Goal: Transaction & Acquisition: Subscribe to service/newsletter

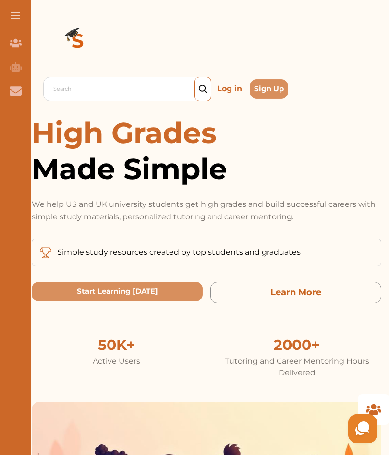
click at [227, 93] on p "Log in" at bounding box center [229, 88] width 33 height 15
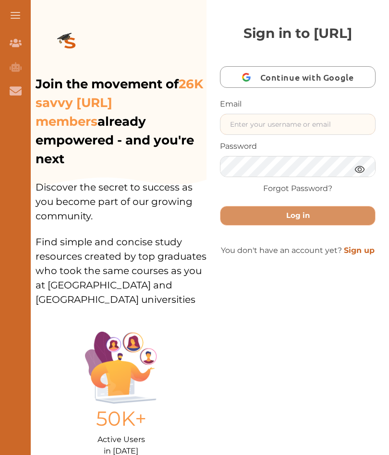
click at [288, 135] on input "text" at bounding box center [297, 124] width 155 height 20
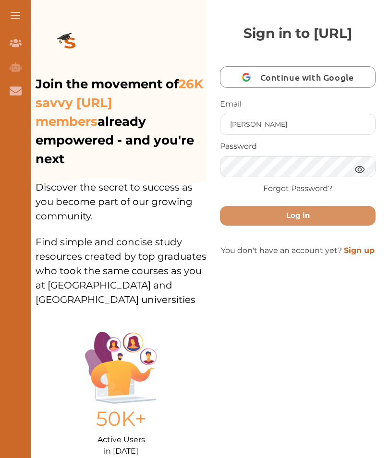
click at [358, 175] on img at bounding box center [360, 169] width 12 height 12
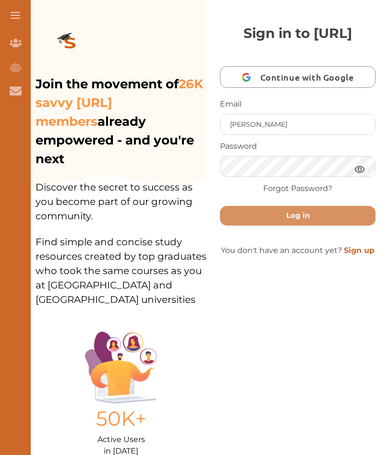
click at [316, 226] on button "Log in" at bounding box center [298, 216] width 156 height 20
click at [317, 226] on button "Log in" at bounding box center [298, 216] width 156 height 20
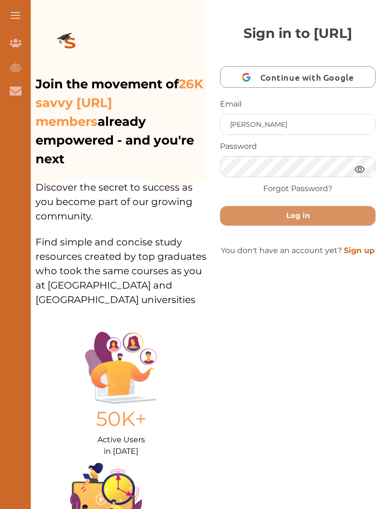
click at [314, 226] on button "Log in" at bounding box center [298, 216] width 156 height 20
click at [319, 226] on button "Log in" at bounding box center [298, 216] width 156 height 20
click at [316, 226] on button "Log in" at bounding box center [298, 216] width 156 height 20
click at [315, 226] on button "Log in" at bounding box center [298, 216] width 156 height 20
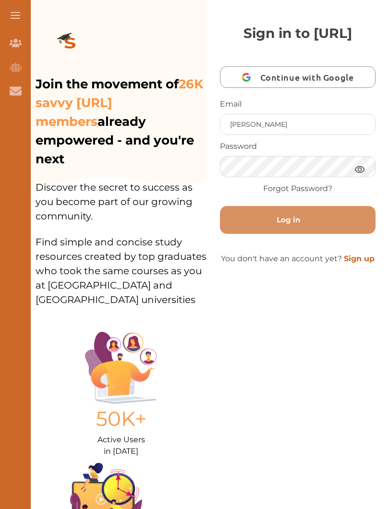
click at [315, 234] on button "Log in" at bounding box center [298, 220] width 156 height 28
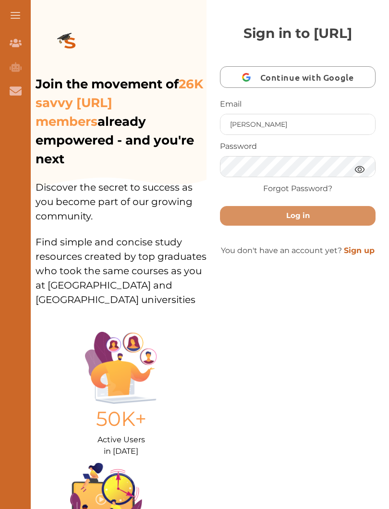
click at [315, 226] on button "Log in" at bounding box center [298, 216] width 156 height 20
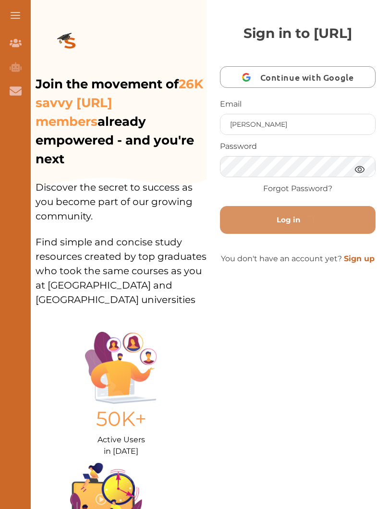
click at [314, 234] on button "Log in" at bounding box center [298, 220] width 156 height 28
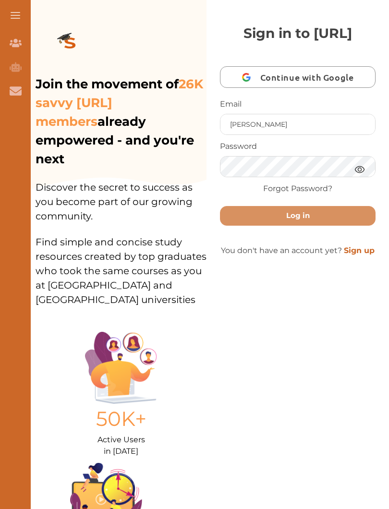
click at [328, 88] on span "Continue with Google" at bounding box center [309, 77] width 98 height 23
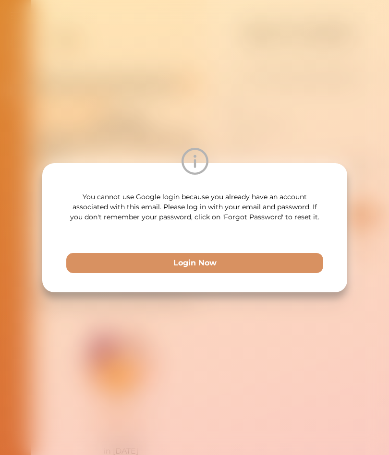
click at [217, 263] on button "Login Now" at bounding box center [194, 263] width 257 height 20
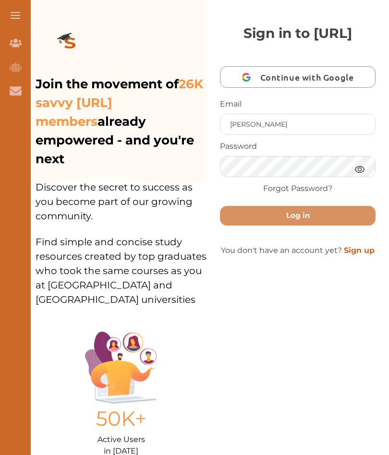
click at [300, 226] on button "Log in" at bounding box center [298, 216] width 156 height 20
click at [312, 226] on button "Log in" at bounding box center [298, 216] width 156 height 20
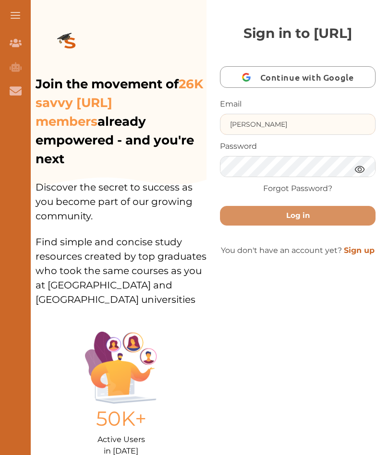
click at [294, 135] on input "[PERSON_NAME]" at bounding box center [297, 124] width 155 height 20
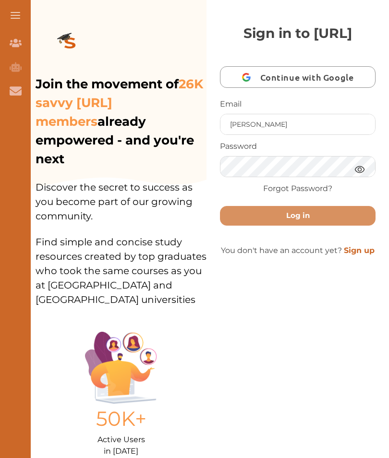
click at [305, 226] on button "Log in" at bounding box center [298, 216] width 156 height 20
click at [318, 226] on button "Log in" at bounding box center [298, 216] width 156 height 20
click at [316, 226] on button "Log in" at bounding box center [298, 216] width 156 height 20
click at [292, 226] on button "Log in" at bounding box center [298, 216] width 156 height 20
click at [307, 226] on button "Log in" at bounding box center [298, 216] width 156 height 20
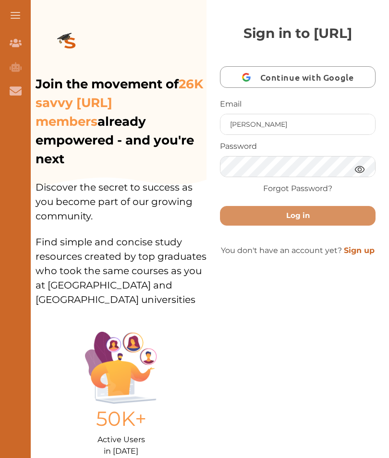
click at [306, 226] on button "Log in" at bounding box center [298, 216] width 156 height 20
click at [316, 226] on button "Log in" at bounding box center [298, 216] width 156 height 20
click at [315, 226] on button "Log in" at bounding box center [298, 216] width 156 height 20
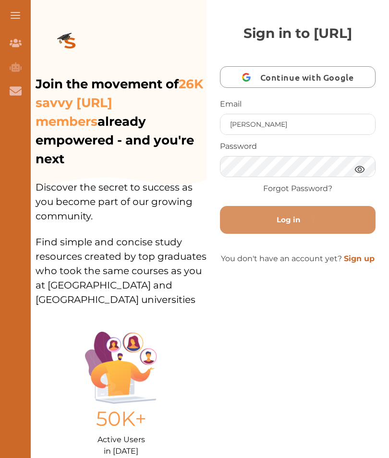
click at [312, 234] on button "Log in" at bounding box center [298, 220] width 156 height 28
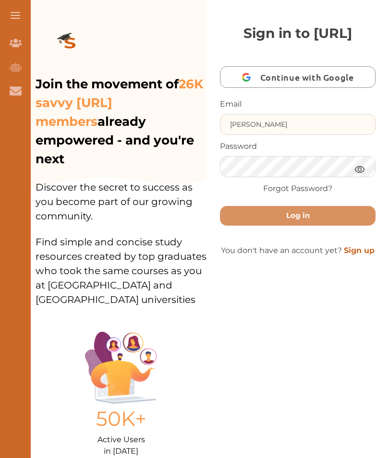
click at [328, 135] on input "[PERSON_NAME]" at bounding box center [297, 124] width 155 height 20
type input "[EMAIL_ADDRESS][DOMAIN_NAME]"
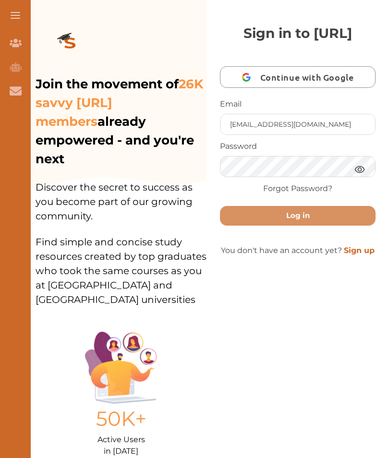
click at [320, 226] on button "Log in" at bounding box center [298, 216] width 156 height 20
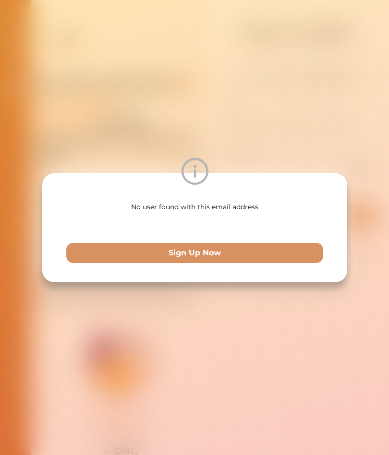
click at [260, 252] on button "Sign Up Now" at bounding box center [194, 253] width 257 height 20
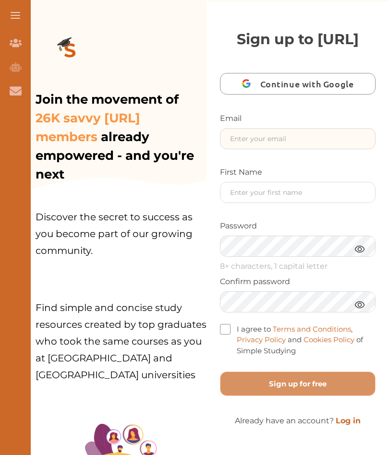
click at [319, 149] on input "text" at bounding box center [297, 139] width 155 height 20
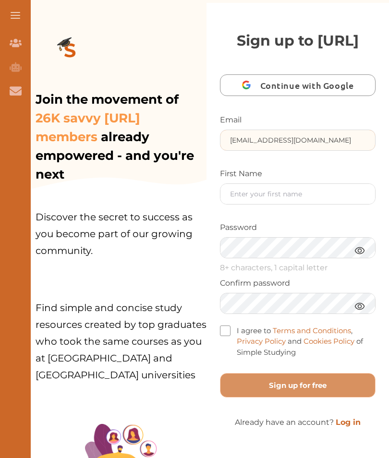
type input "[EMAIL_ADDRESS][DOMAIN_NAME]"
click at [307, 204] on input "text" at bounding box center [297, 194] width 155 height 20
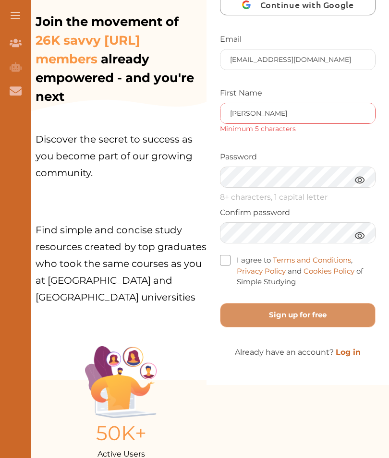
scroll to position [76, 0]
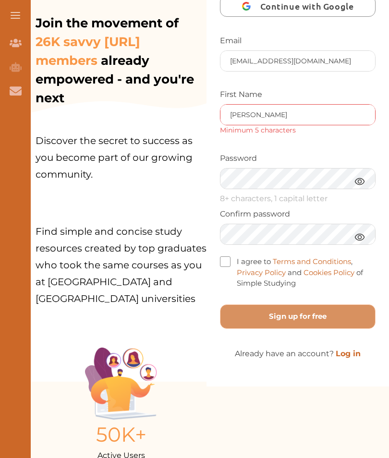
click at [281, 125] on input "[PERSON_NAME]" at bounding box center [297, 115] width 155 height 20
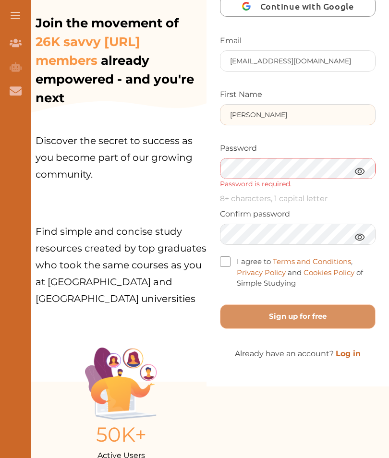
type input "[PERSON_NAME]"
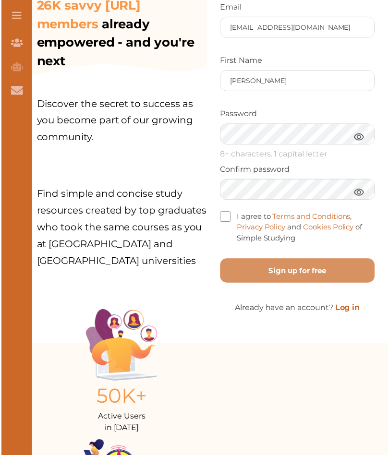
scroll to position [114, 0]
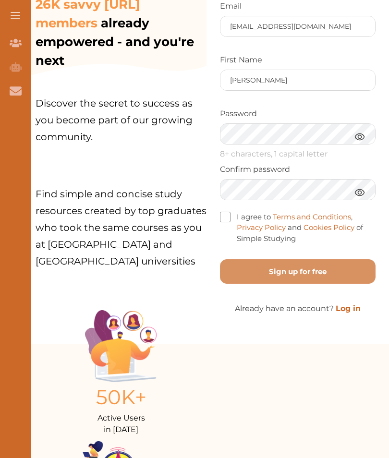
click at [226, 222] on span at bounding box center [225, 217] width 11 height 11
click at [296, 233] on input "I agree to Terms and Conditions , Privacy Policy and Cookies Policy of Simple S…" at bounding box center [296, 233] width 0 height 0
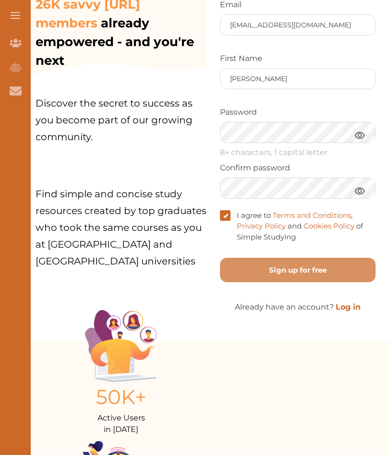
click at [299, 282] on free "Sign up for free" at bounding box center [298, 270] width 156 height 24
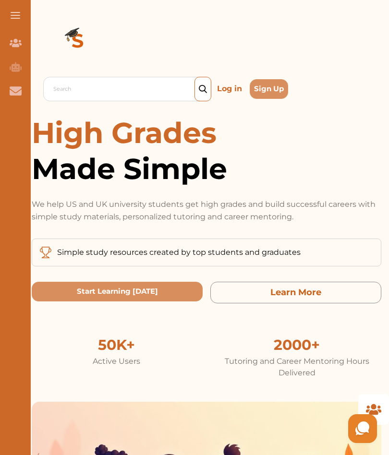
click at [7, 90] on div "Contact Us" at bounding box center [15, 91] width 31 height 24
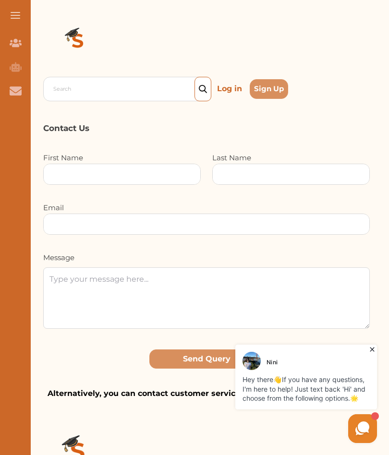
click at [15, 66] on icon "AI Tutor (Coming Soon)" at bounding box center [16, 67] width 12 height 10
click at [375, 350] on icon at bounding box center [372, 350] width 10 height 10
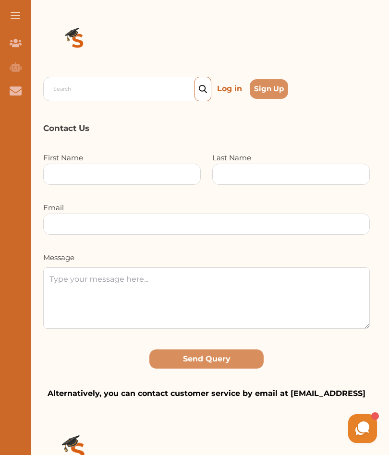
click at [12, 44] on icon "Join Our Team" at bounding box center [16, 43] width 12 height 8
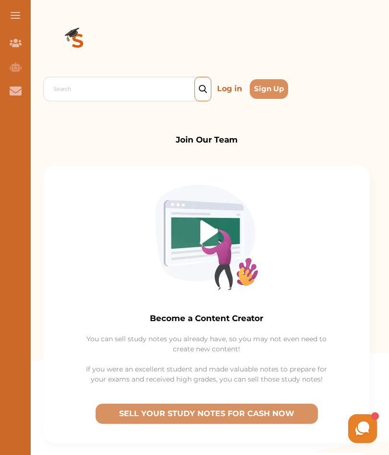
click at [13, 11] on button at bounding box center [15, 15] width 31 height 31
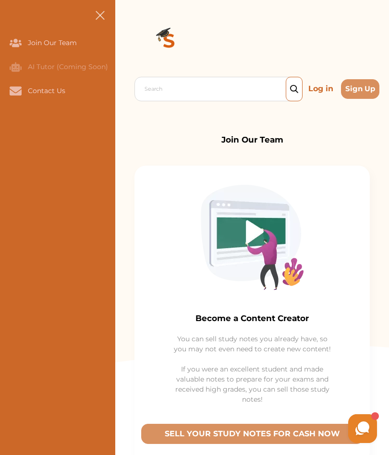
click at [325, 96] on p "Log in" at bounding box center [321, 88] width 33 height 15
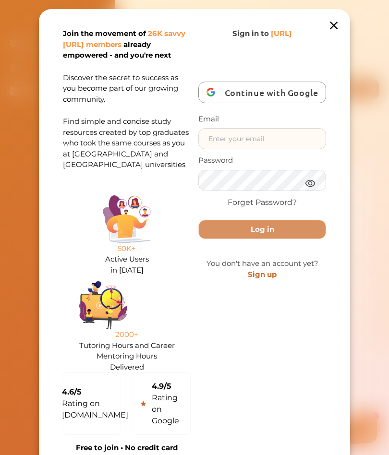
click at [285, 136] on input "text" at bounding box center [262, 139] width 127 height 20
type input "[PERSON_NAME]"
click at [300, 229] on div "Log in" at bounding box center [262, 225] width 128 height 27
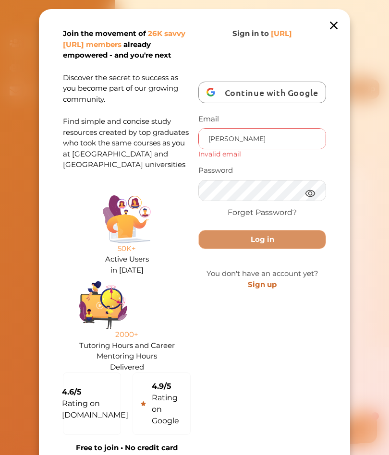
click at [283, 241] on button "Log in" at bounding box center [262, 240] width 128 height 20
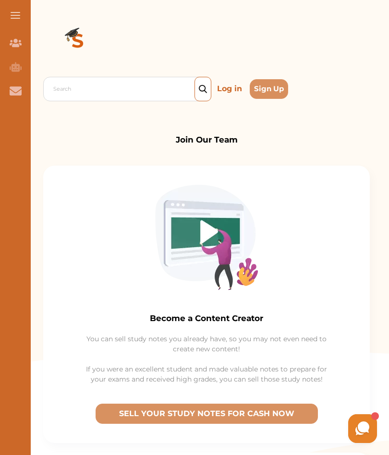
click at [235, 93] on p "Log in" at bounding box center [229, 88] width 33 height 15
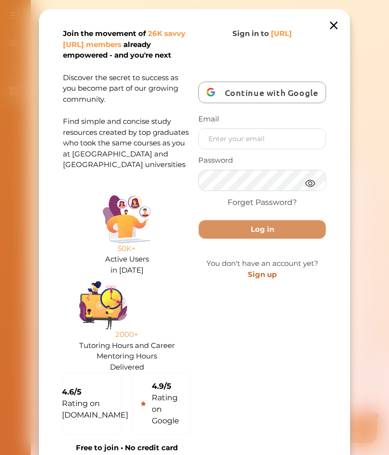
click at [280, 139] on input "text" at bounding box center [262, 139] width 127 height 20
click at [262, 137] on input "[PERSON_NAME]" at bounding box center [262, 139] width 127 height 20
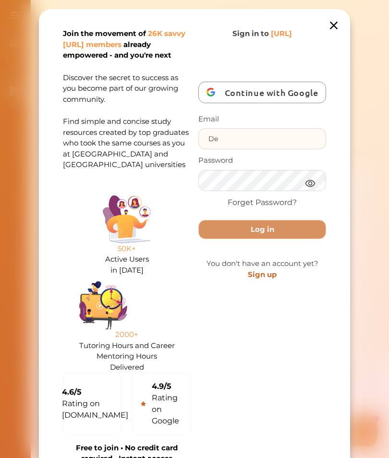
type input "D"
type input "[EMAIL_ADDRESS][DOMAIN_NAME]"
click at [291, 230] on button "Log in" at bounding box center [262, 230] width 128 height 20
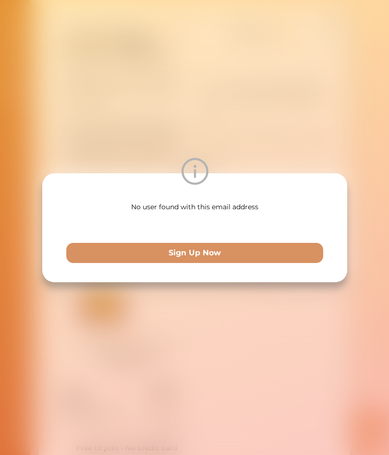
click at [48, 77] on div "No user found with this email address Sign Up Now" at bounding box center [194, 227] width 389 height 455
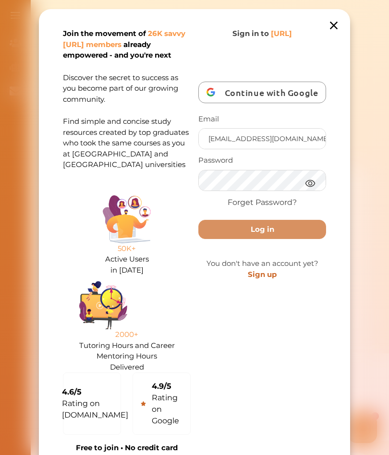
scroll to position [9, 0]
